Goal: Transaction & Acquisition: Purchase product/service

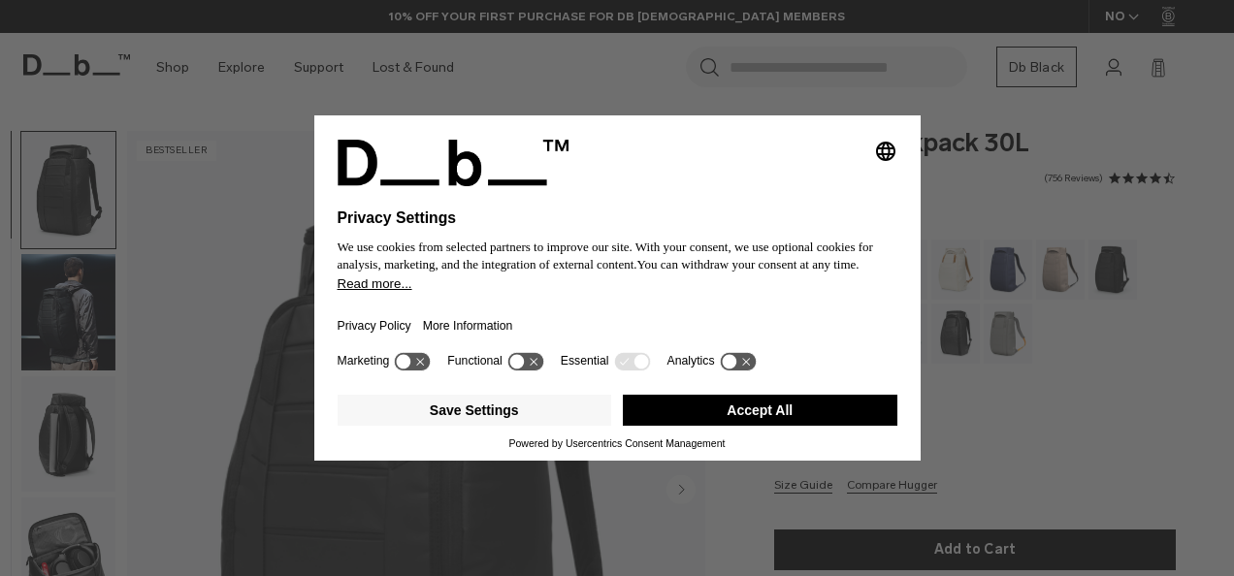
click at [752, 418] on button "Accept All" at bounding box center [760, 410] width 274 height 31
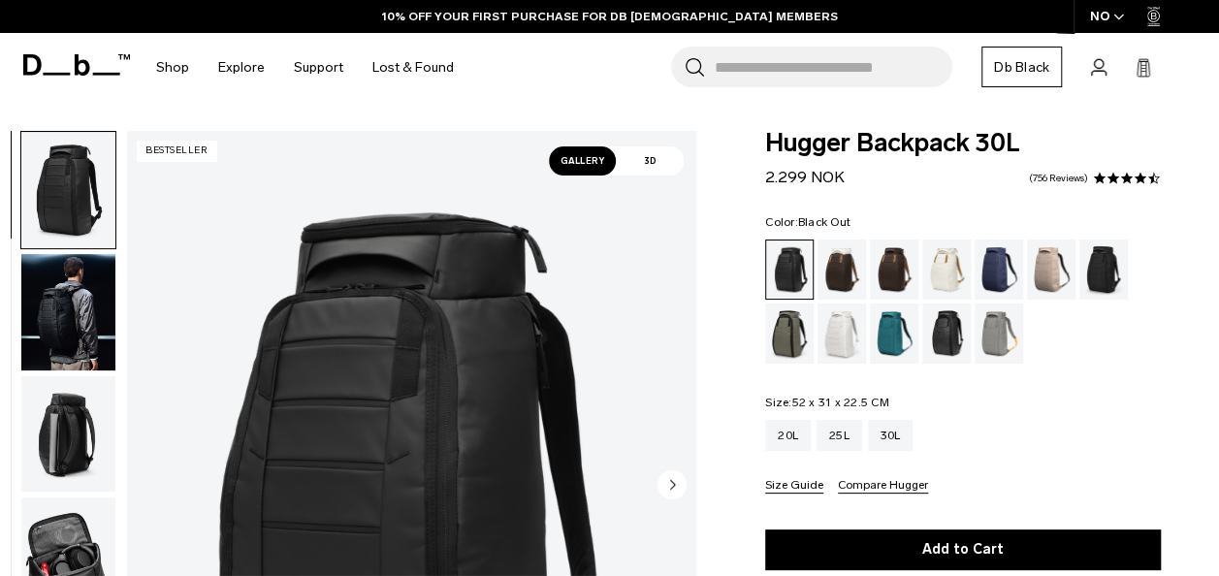
click at [1214, 75] on header "Shop By Category All Products New Arrivals Bestsellers" at bounding box center [609, 67] width 1219 height 69
click at [786, 442] on div "20L" at bounding box center [788, 435] width 46 height 31
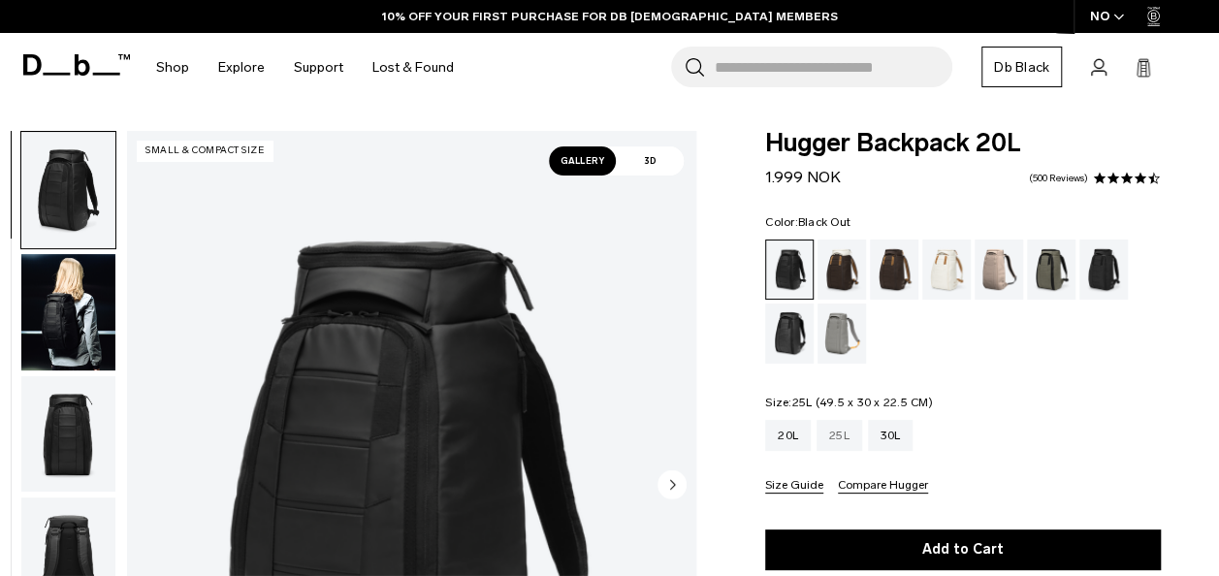
click at [836, 430] on div "25L" at bounding box center [840, 435] width 46 height 31
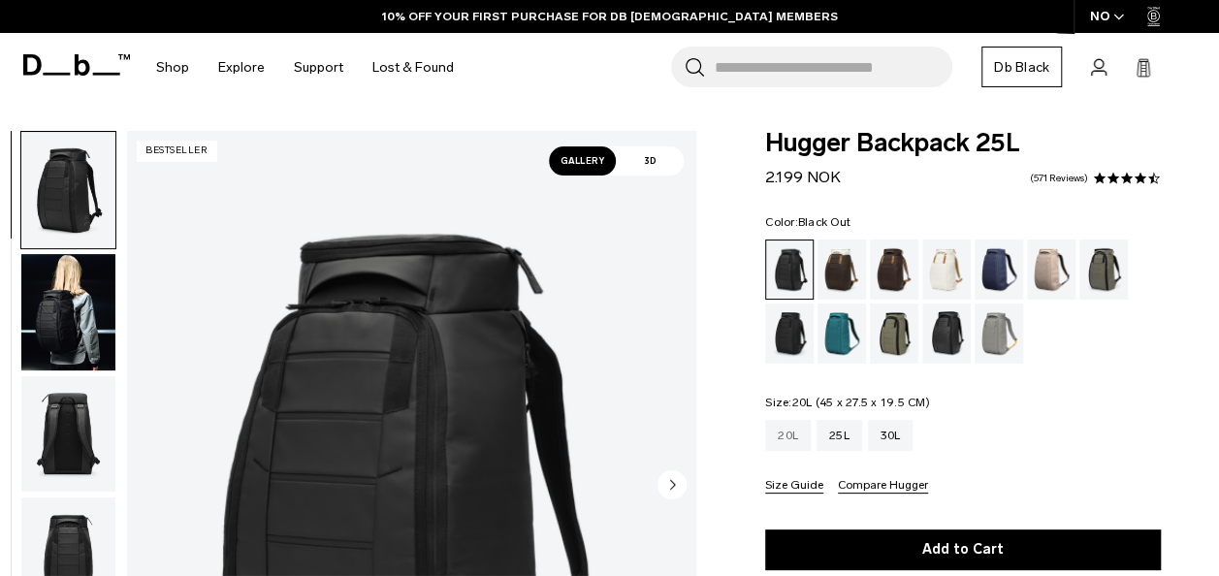
drag, startPoint x: 0, startPoint y: 0, endPoint x: 780, endPoint y: 439, distance: 895.0
drag, startPoint x: 780, startPoint y: 439, endPoint x: 1031, endPoint y: 446, distance: 251.3
click at [1031, 446] on div "20L 25L 30L" at bounding box center [963, 435] width 396 height 31
click at [786, 430] on div "20L" at bounding box center [788, 435] width 46 height 31
